Goal: Find specific page/section: Find specific page/section

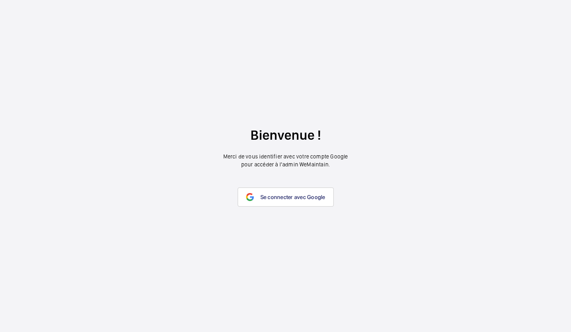
click at [289, 206] on wm-front-google-login "Bienvenue ! Merci de vous identifier avec votre compte Google pour accéder à l’…" at bounding box center [285, 166] width 571 height 332
click at [263, 200] on span "Se connecter avec Google" at bounding box center [292, 197] width 65 height 6
